Goal: Task Accomplishment & Management: Use online tool/utility

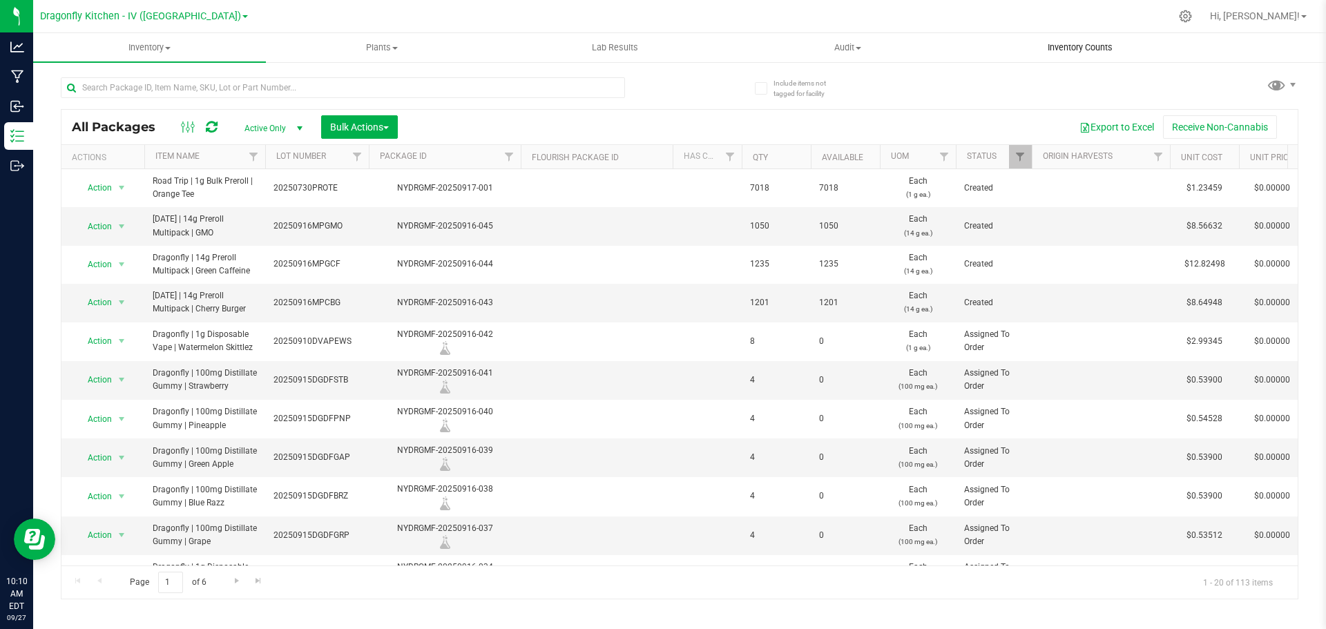
click at [1057, 54] on uib-tab-heading "Inventory Counts" at bounding box center [1080, 48] width 231 height 28
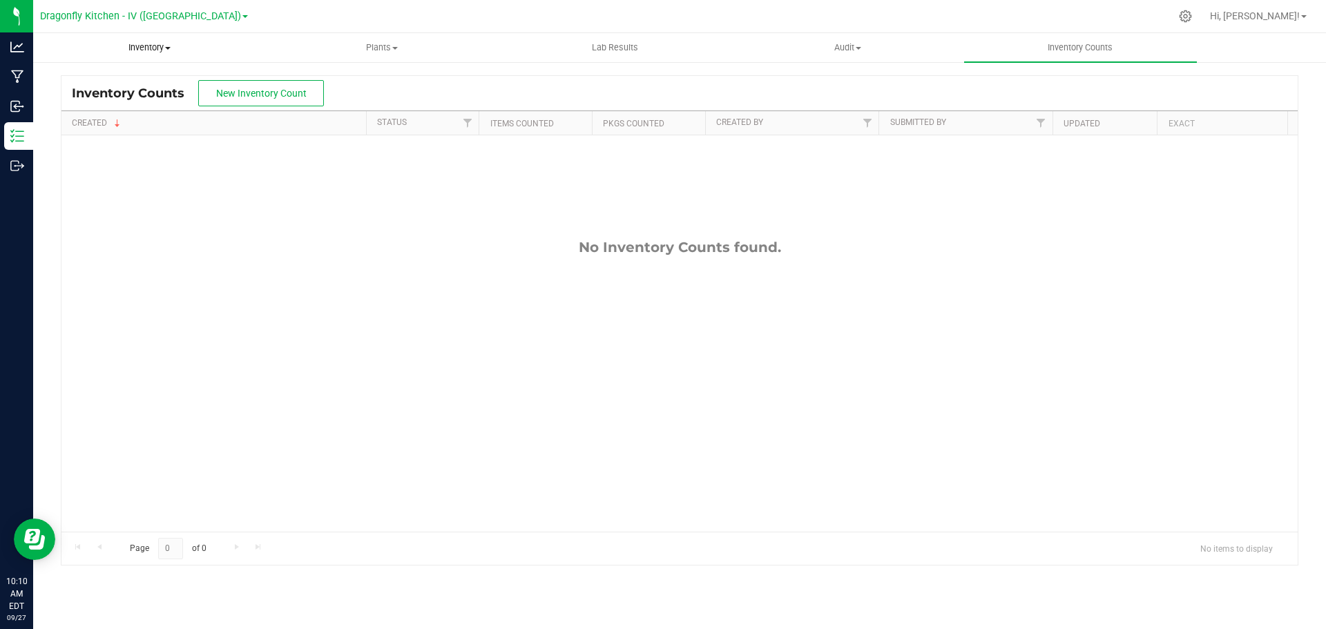
click at [163, 47] on span "Inventory" at bounding box center [149, 47] width 231 height 12
click at [86, 94] on span "All inventory" at bounding box center [79, 100] width 93 height 12
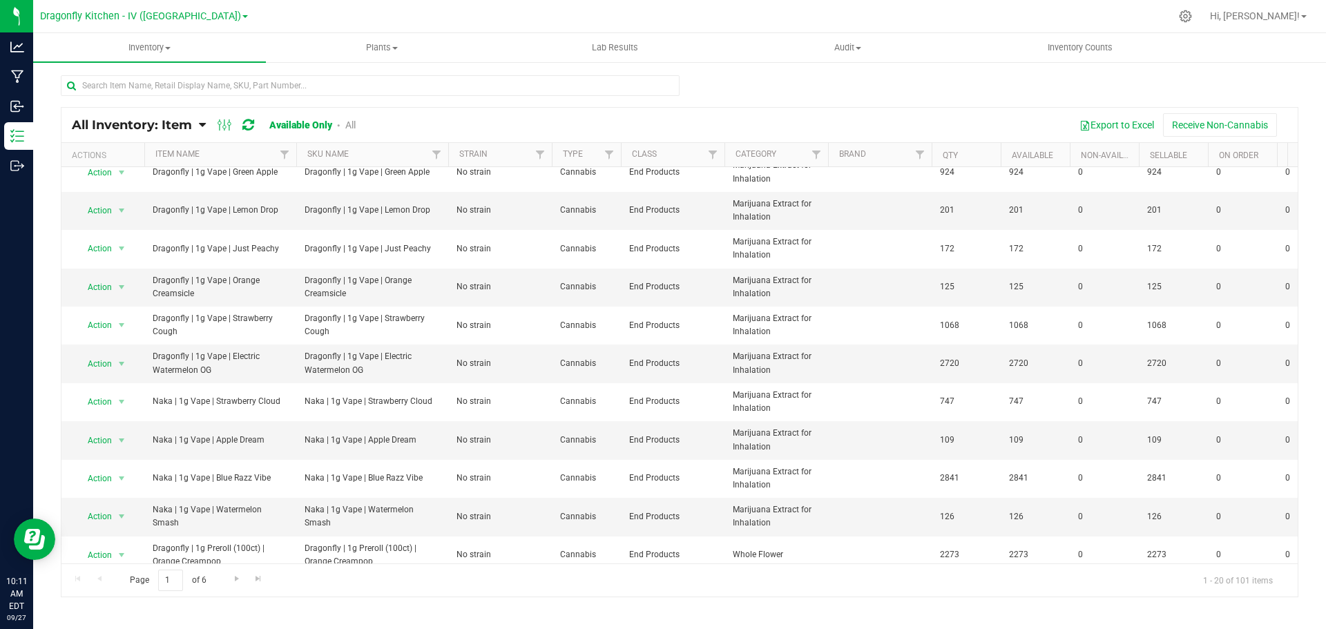
scroll to position [366, 0]
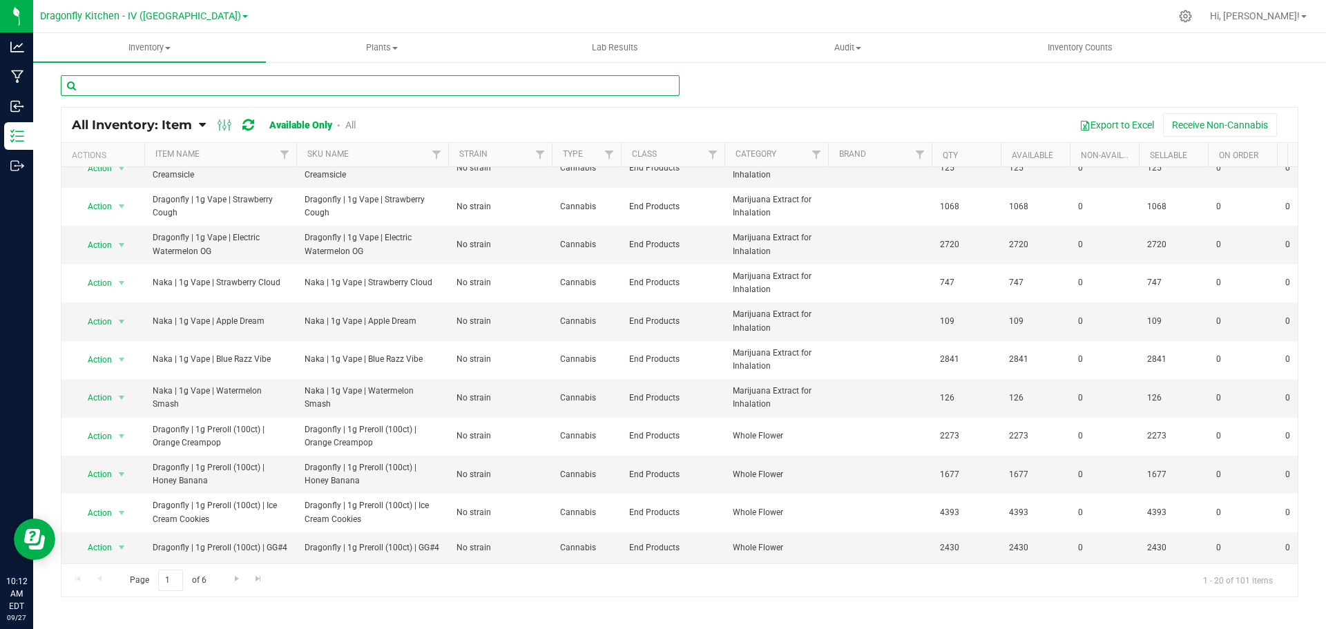
click at [247, 79] on input "text" at bounding box center [370, 85] width 619 height 21
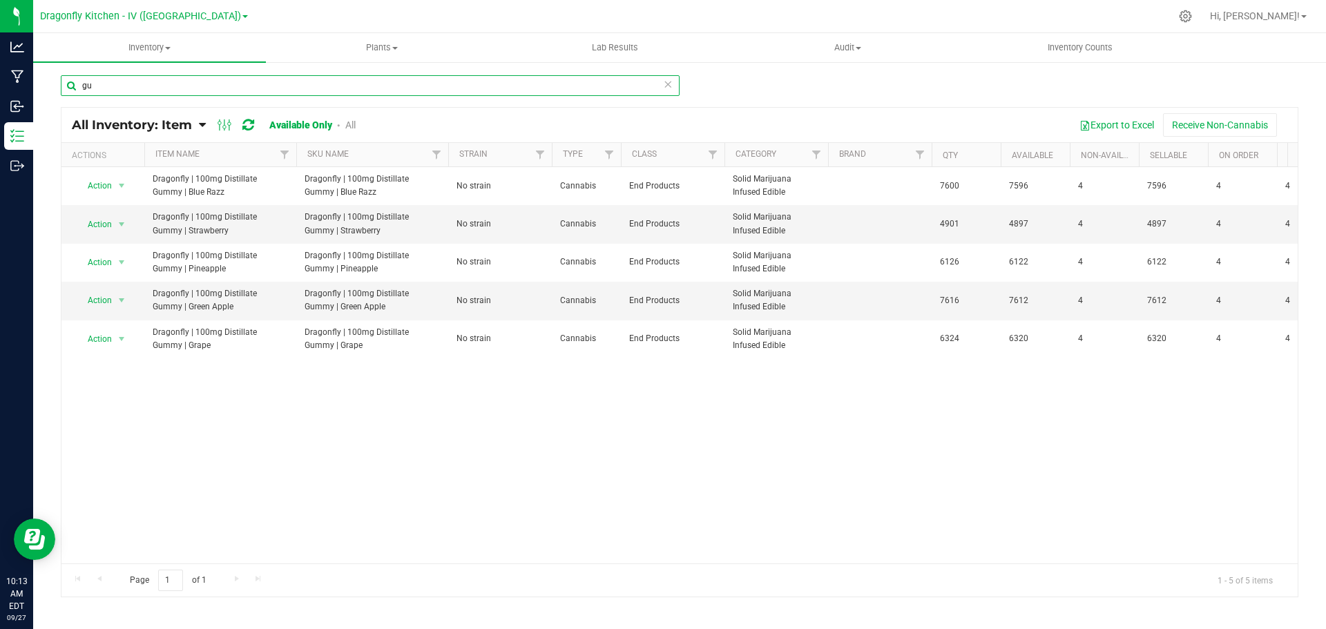
type input "g"
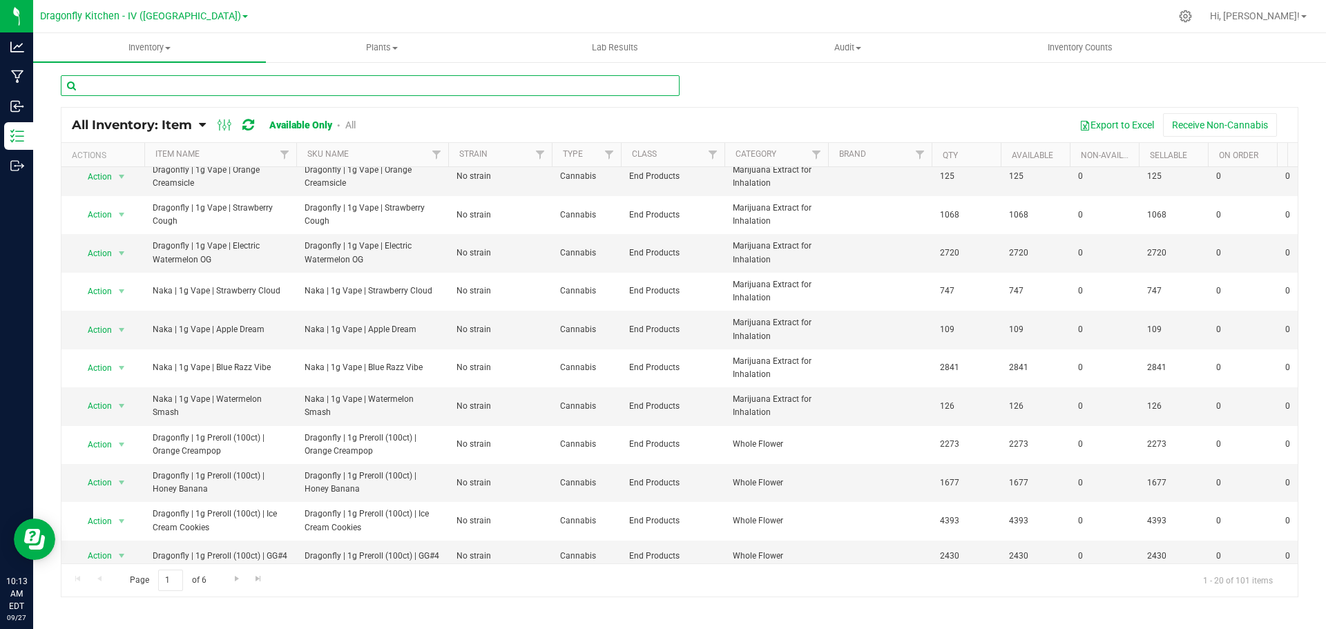
scroll to position [366, 0]
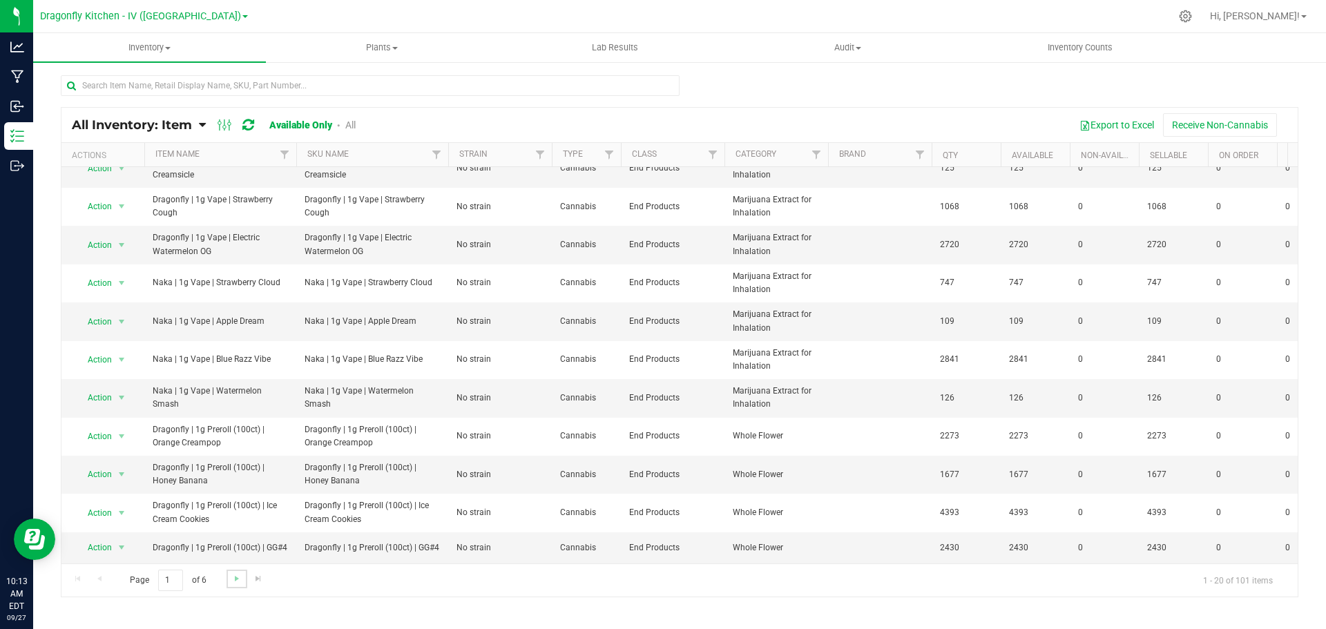
click at [229, 577] on link "Go to the next page" at bounding box center [237, 579] width 20 height 19
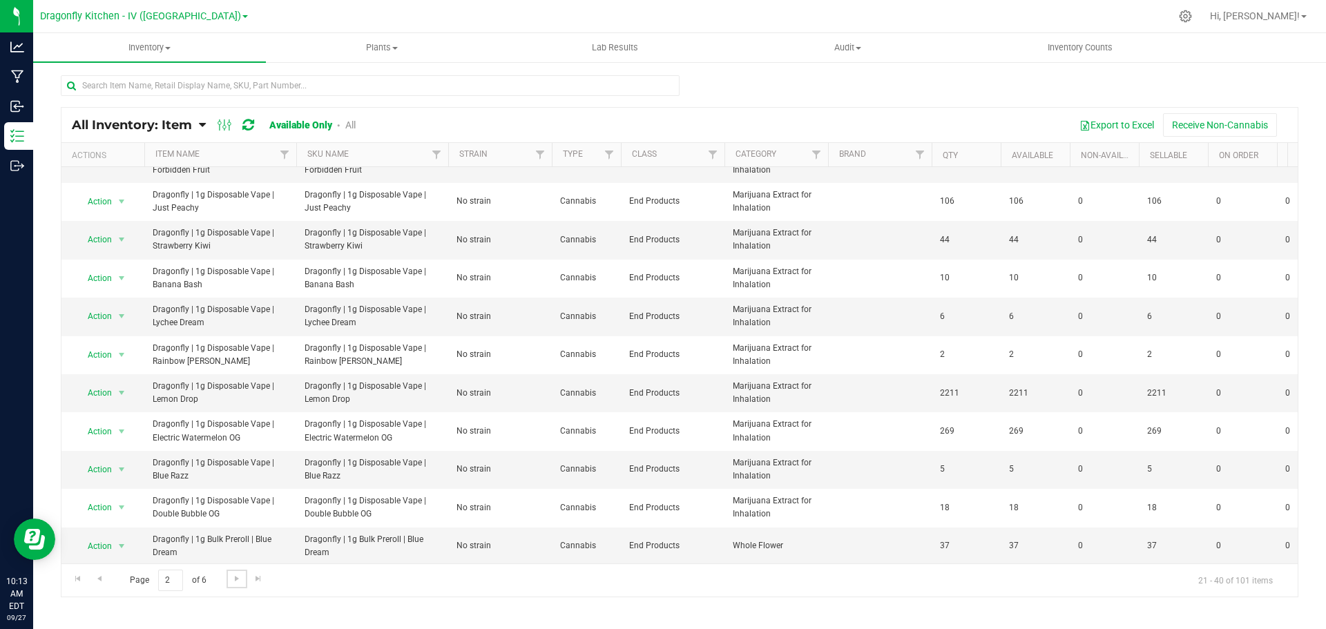
scroll to position [366, 0]
click at [235, 582] on span "Go to the next page" at bounding box center [236, 578] width 11 height 11
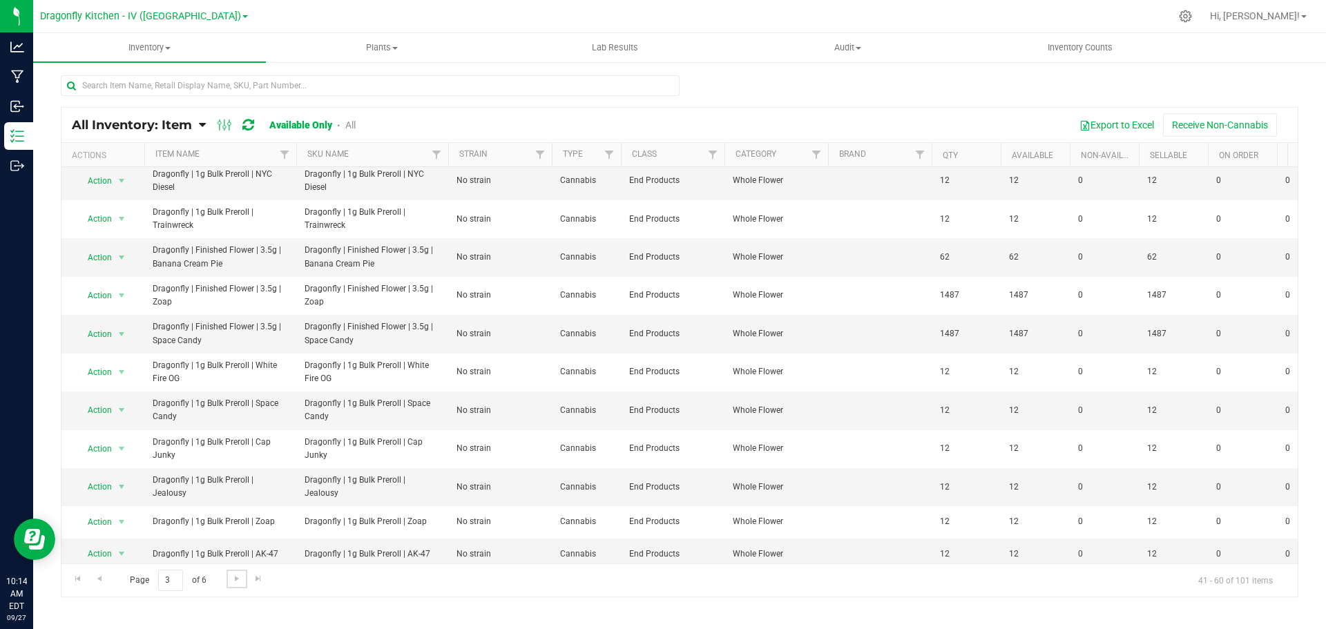
scroll to position [353, 0]
click at [231, 585] on link "Go to the next page" at bounding box center [237, 579] width 20 height 19
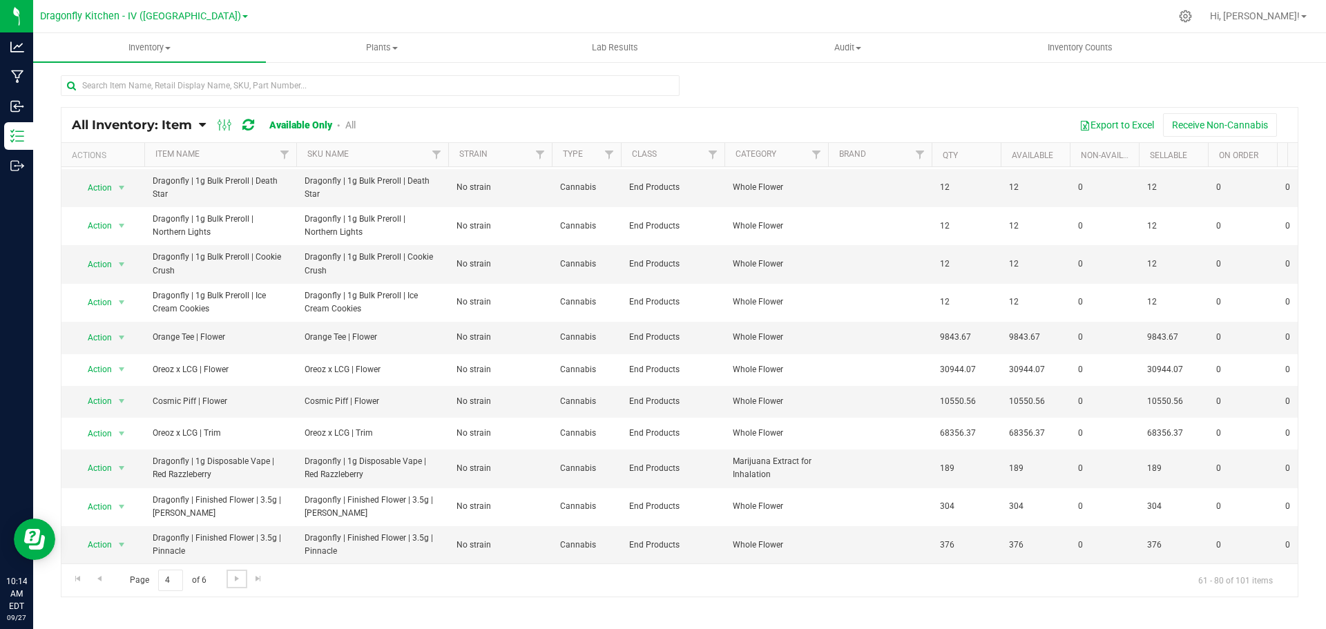
scroll to position [353, 0]
click at [234, 576] on span "Go to the next page" at bounding box center [236, 578] width 11 height 11
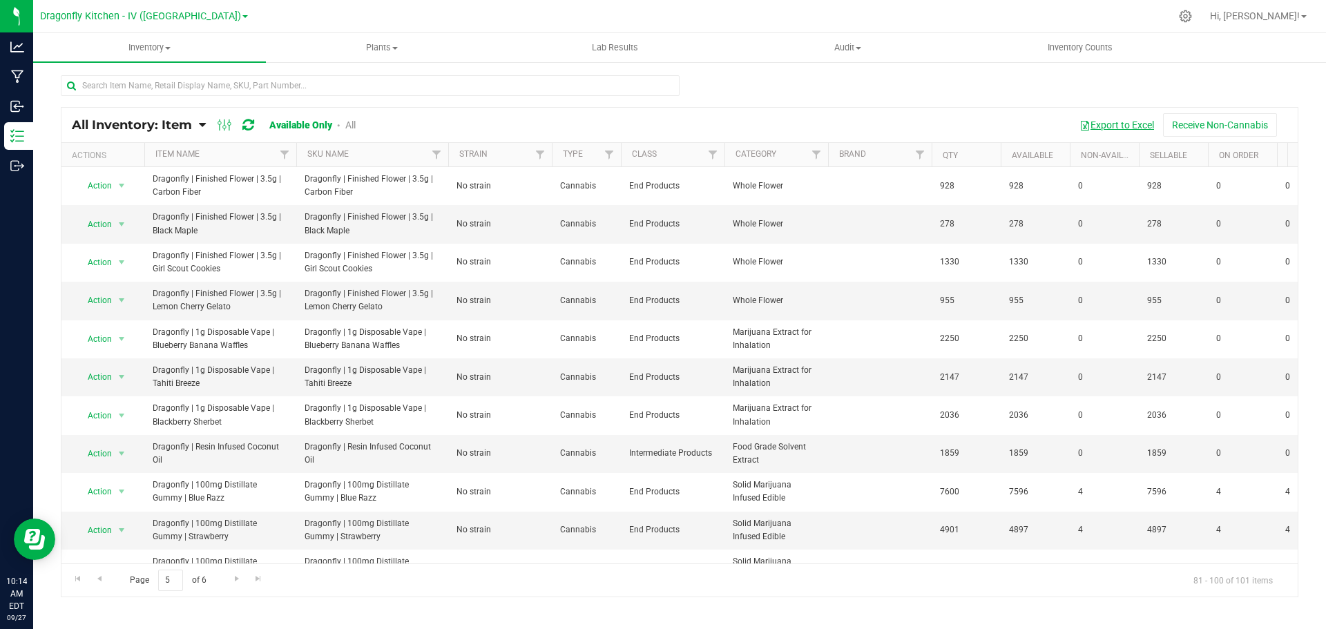
click at [1115, 131] on button "Export to Excel" at bounding box center [1116, 124] width 93 height 23
click at [155, 49] on span "Inventory" at bounding box center [149, 47] width 233 height 12
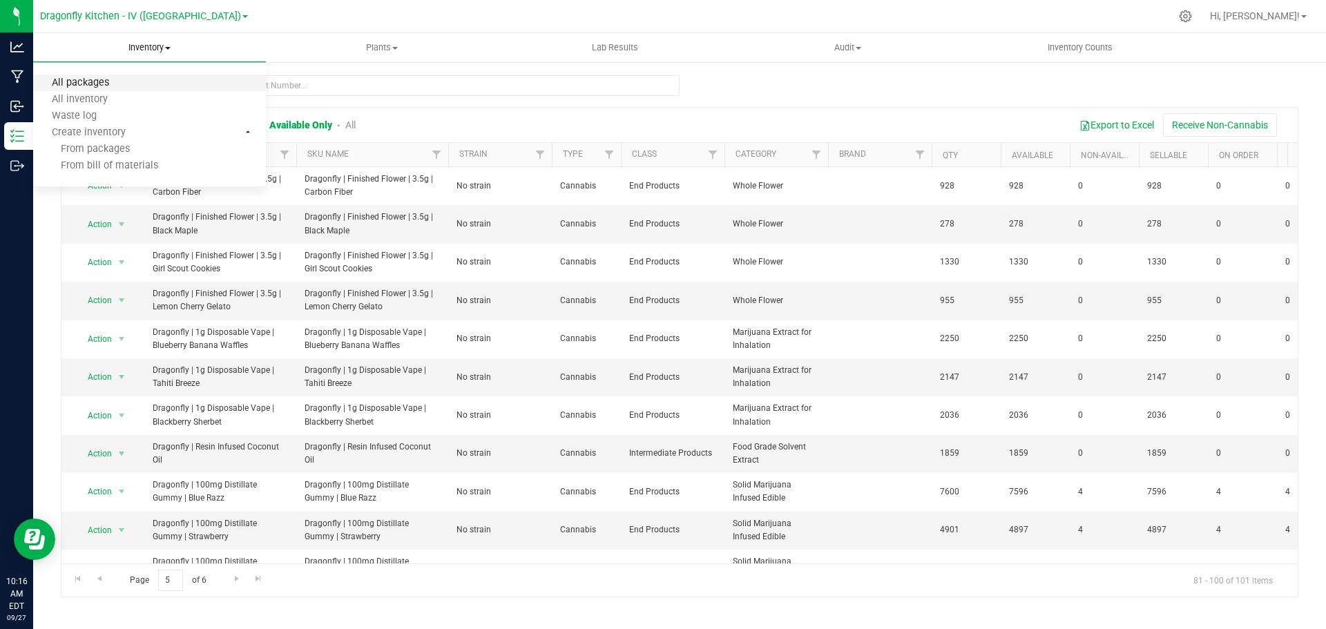
click at [108, 81] on span "All packages" at bounding box center [80, 83] width 95 height 12
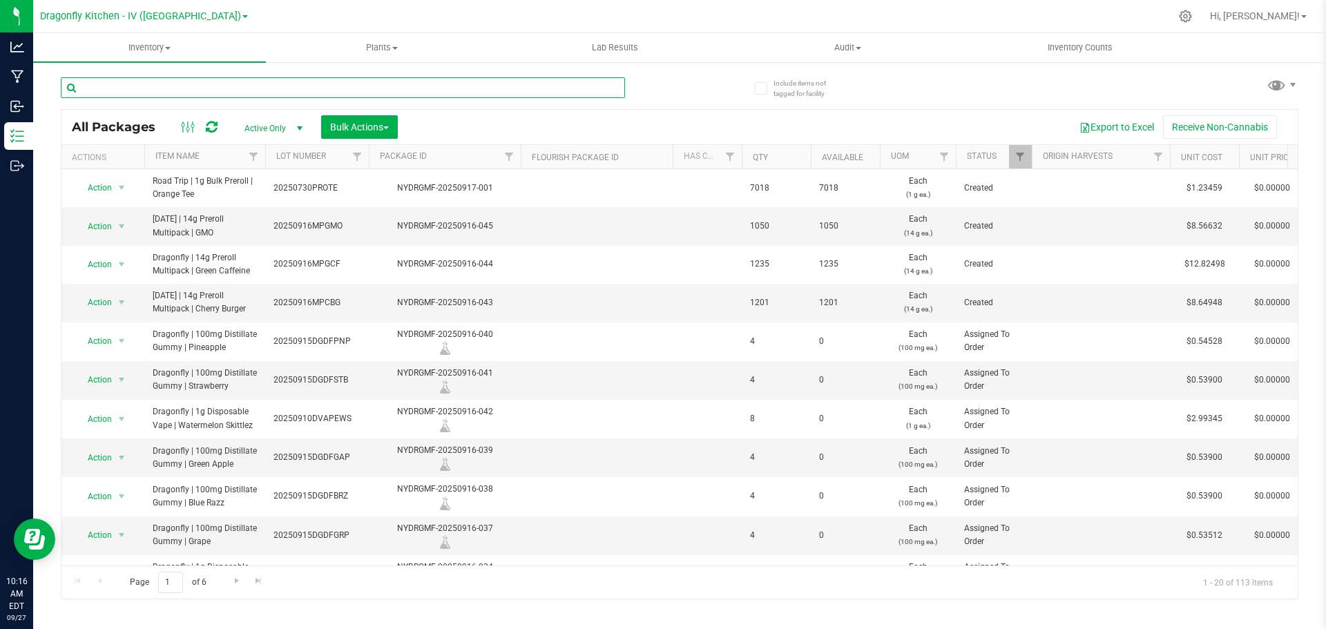
click at [311, 88] on input "text" at bounding box center [343, 87] width 564 height 21
click at [297, 127] on span "select" at bounding box center [299, 128] width 11 height 11
click at [305, 93] on input "text" at bounding box center [343, 87] width 564 height 21
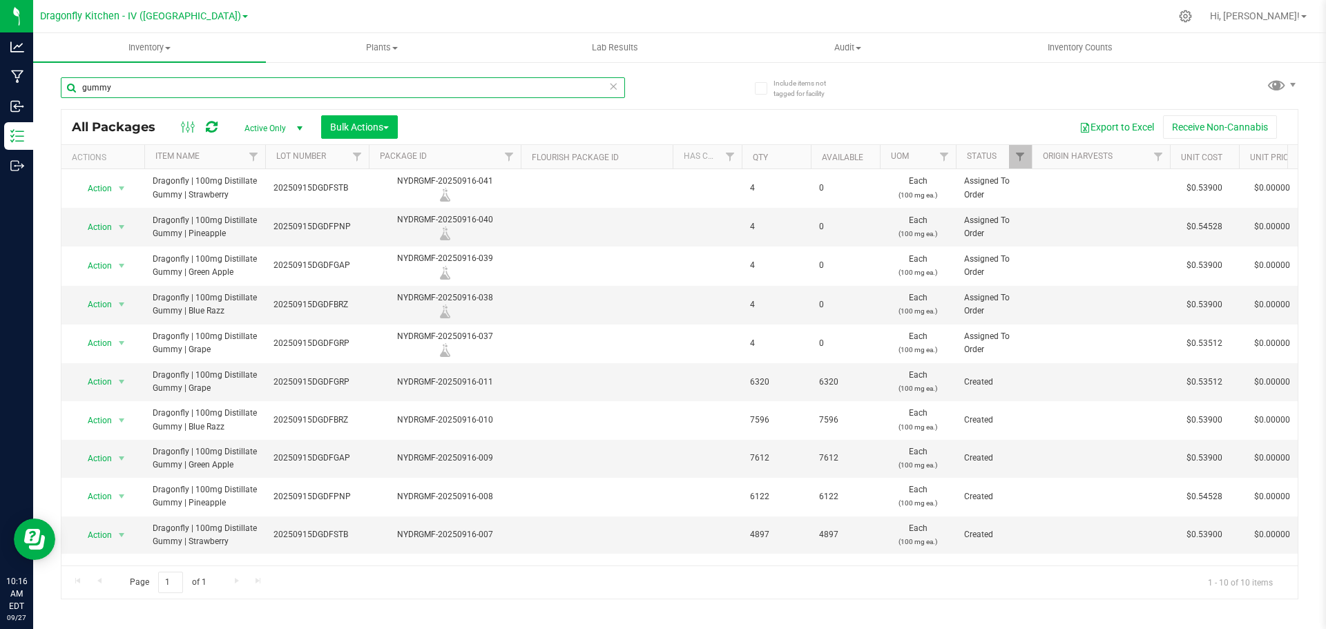
type input "gummy"
click at [364, 129] on span "Bulk Actions" at bounding box center [359, 127] width 59 height 11
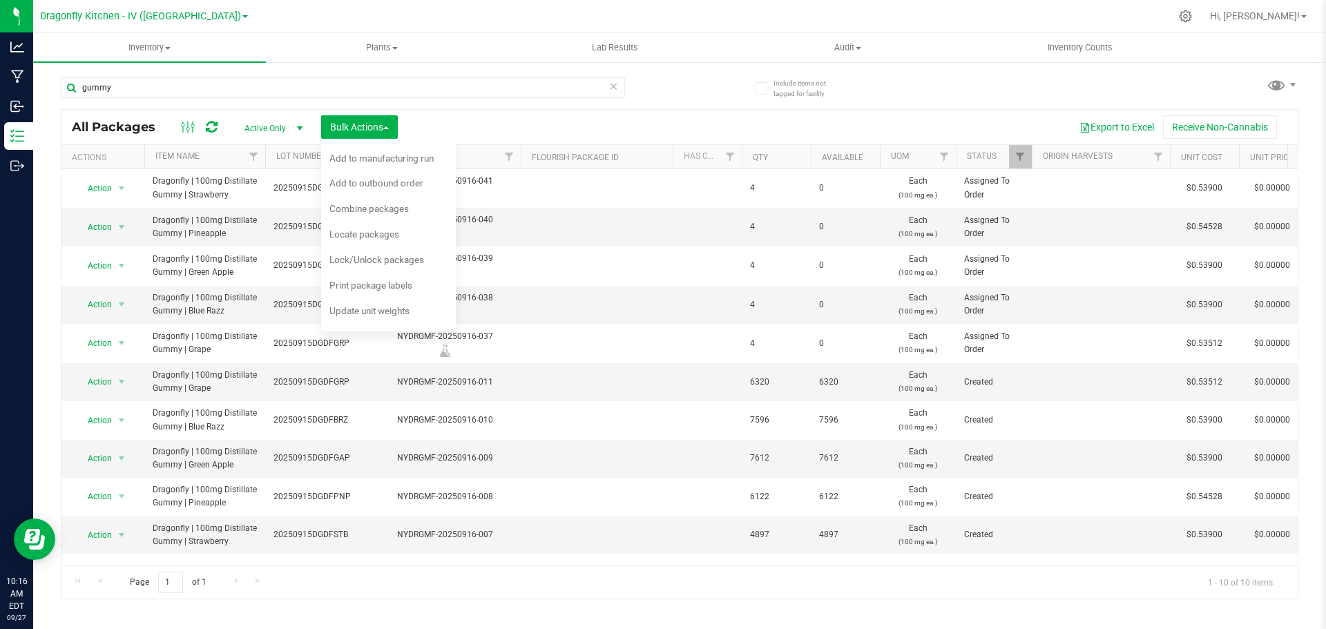
click at [456, 125] on div "Export to Excel Receive Non-Cannabis" at bounding box center [847, 126] width 879 height 23
click at [383, 123] on span "Bulk Actions" at bounding box center [359, 127] width 59 height 11
